Goal: Check status

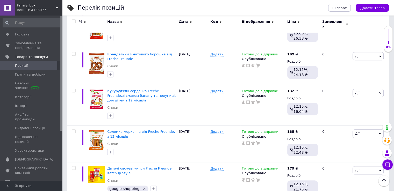
scroll to position [259, 0]
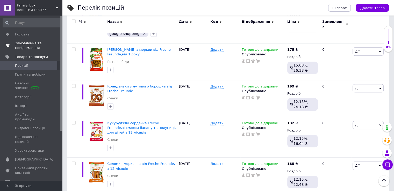
click at [32, 44] on span "Замовлення та повідомлення" at bounding box center [31, 45] width 33 height 9
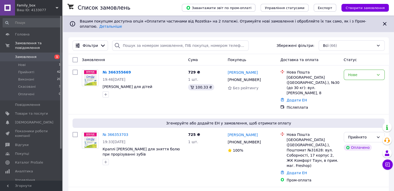
click at [112, 70] on link "№ 366355669" at bounding box center [117, 72] width 28 height 4
